Goal: Transaction & Acquisition: Purchase product/service

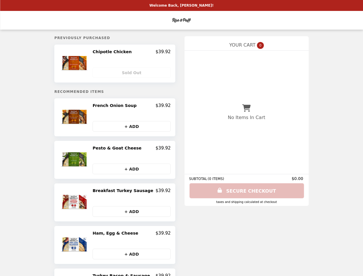
click at [83, 64] on img at bounding box center [75, 63] width 30 height 29
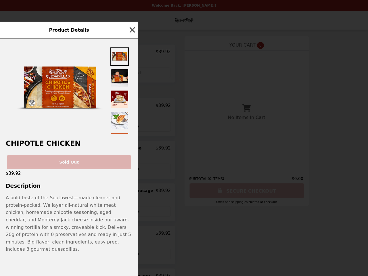
click at [131, 73] on div "Product Details Chipotle Chicken Sold Out $39.92 Description A bold taste of th…" at bounding box center [184, 138] width 368 height 276
click at [83, 118] on img at bounding box center [60, 89] width 86 height 86
click at [131, 107] on div at bounding box center [69, 86] width 138 height 95
click at [131, 127] on div at bounding box center [69, 86] width 138 height 95
click at [83, 161] on div "Sold Out" at bounding box center [69, 159] width 138 height 19
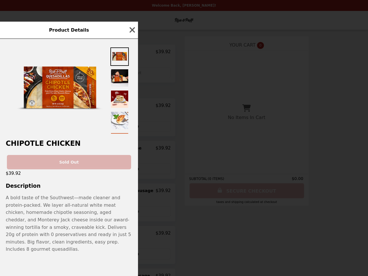
click at [131, 149] on div "Product Details Chipotle Chicken Sold Out $39.92 Description A bold taste of th…" at bounding box center [184, 138] width 368 height 276
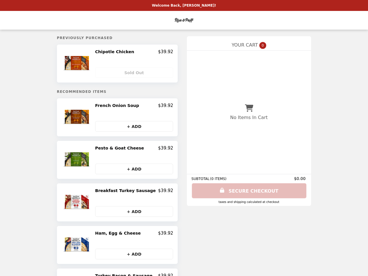
click at [131, 170] on button "+ ADD" at bounding box center [134, 168] width 78 height 11
click at [83, 203] on img at bounding box center [77, 202] width 30 height 29
